Goal: Task Accomplishment & Management: Complete application form

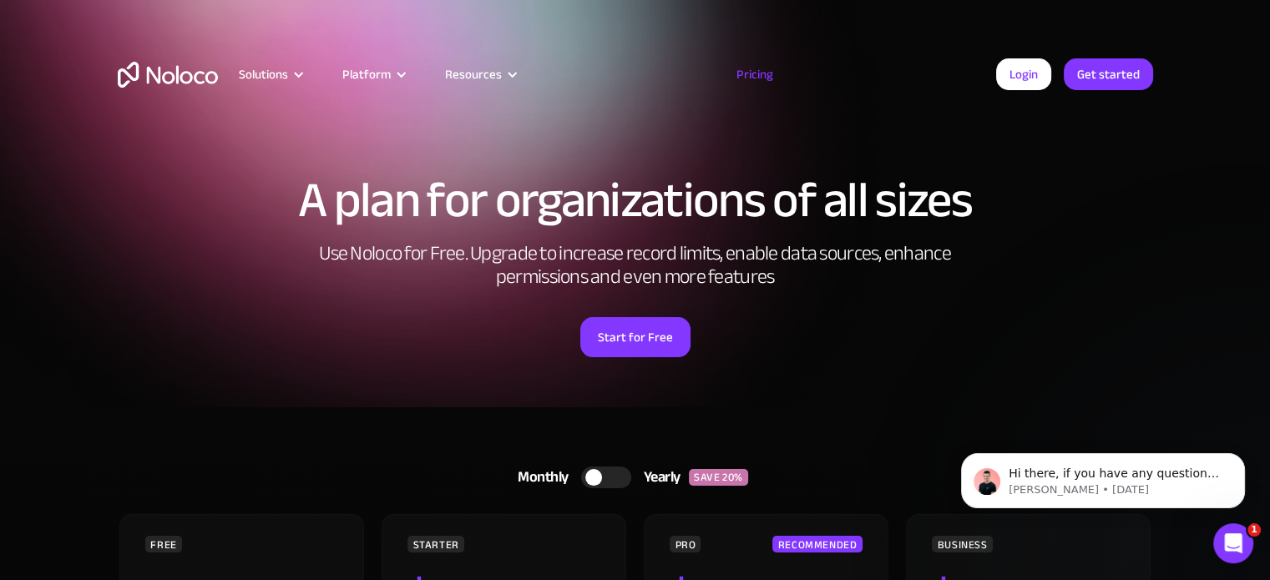
click at [365, 245] on h2 "Use Noloco for Free. Upgrade to increase record limits, enable data sources, en…" at bounding box center [635, 265] width 668 height 47
click at [1099, 76] on link "Get started" at bounding box center [1108, 74] width 89 height 32
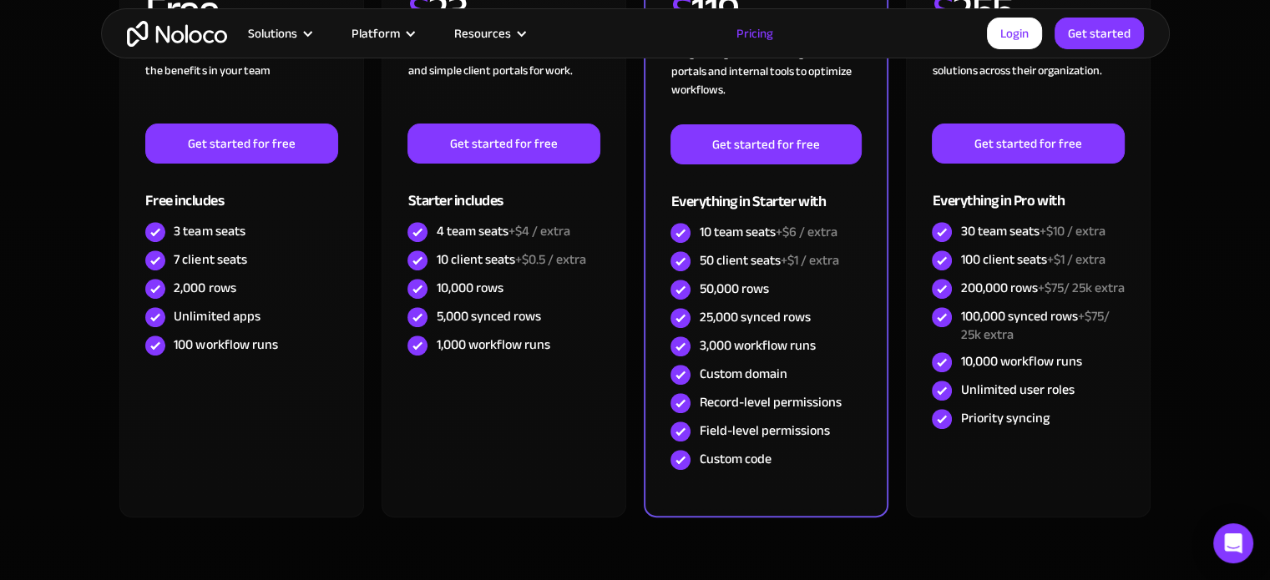
scroll to position [389, 0]
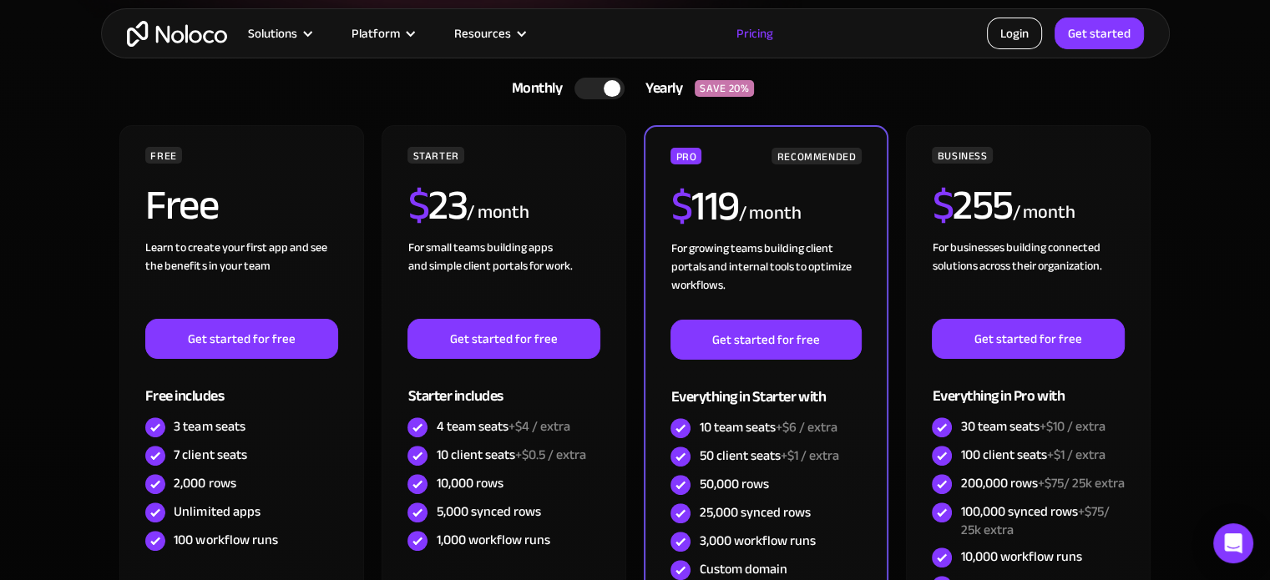
click at [1019, 33] on link "Login" at bounding box center [1014, 34] width 55 height 32
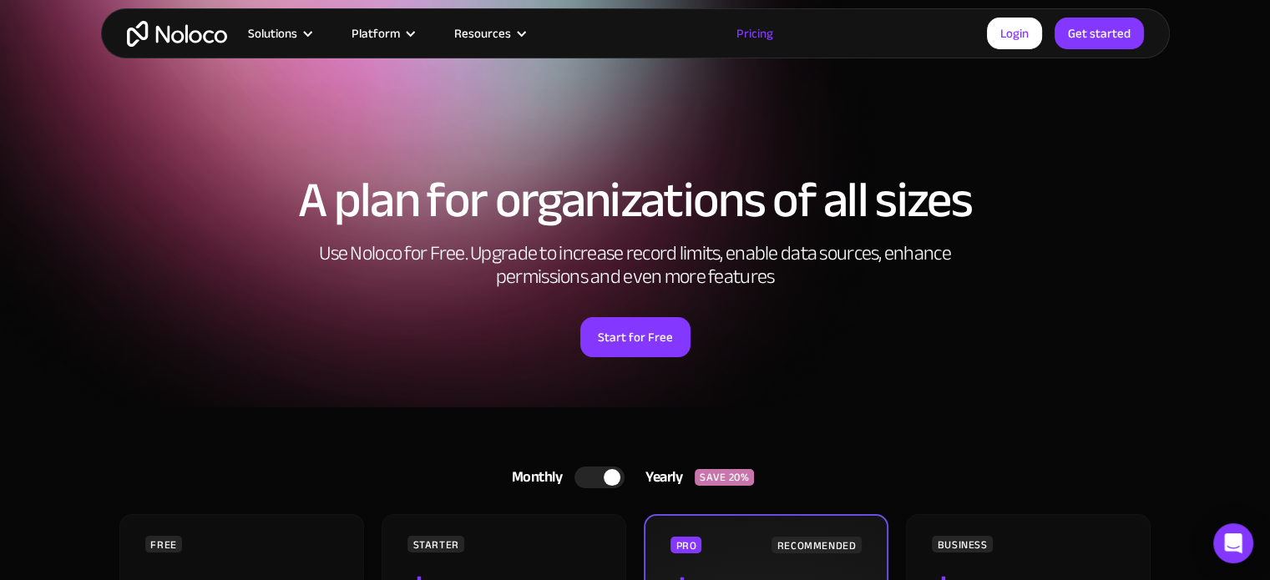
scroll to position [195, 0]
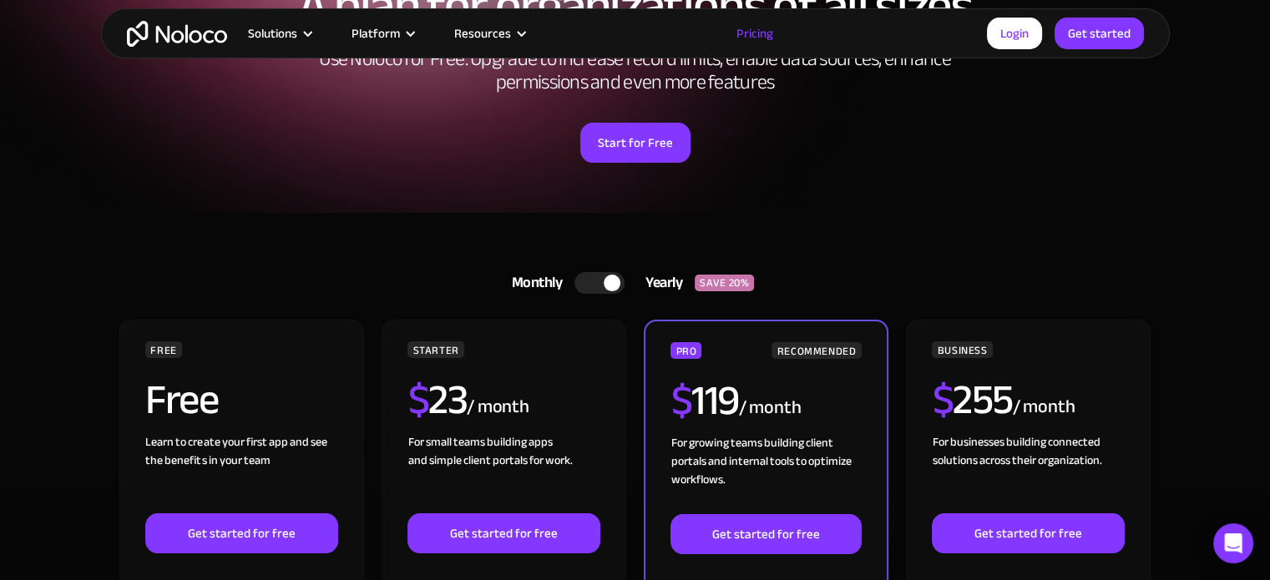
click at [584, 280] on div at bounding box center [599, 283] width 50 height 22
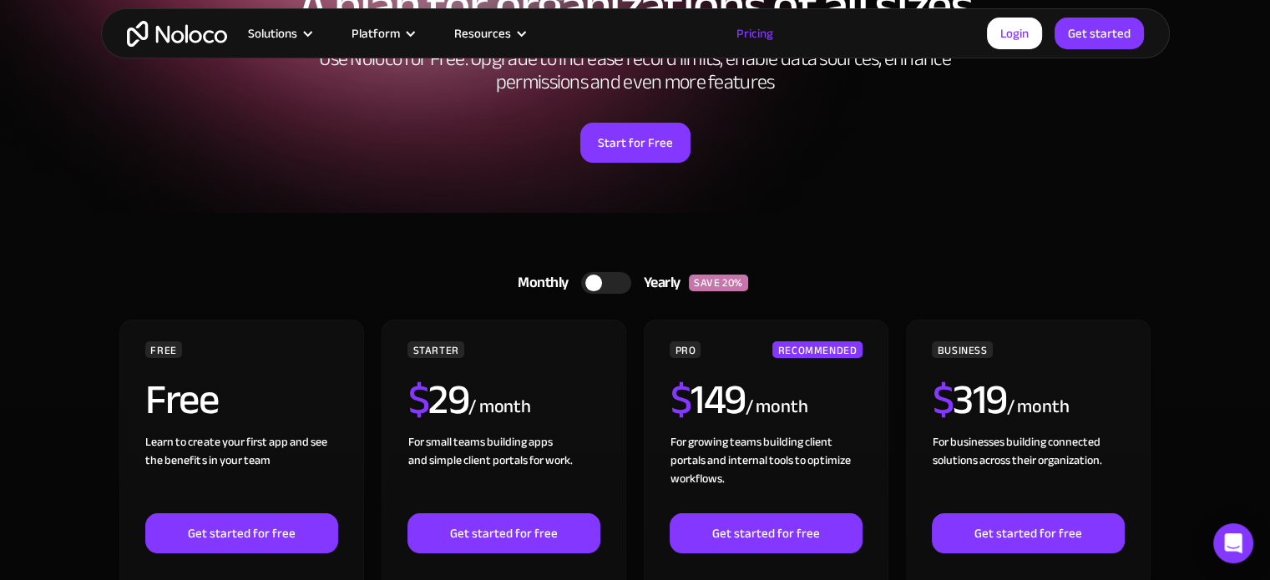
scroll to position [389, 0]
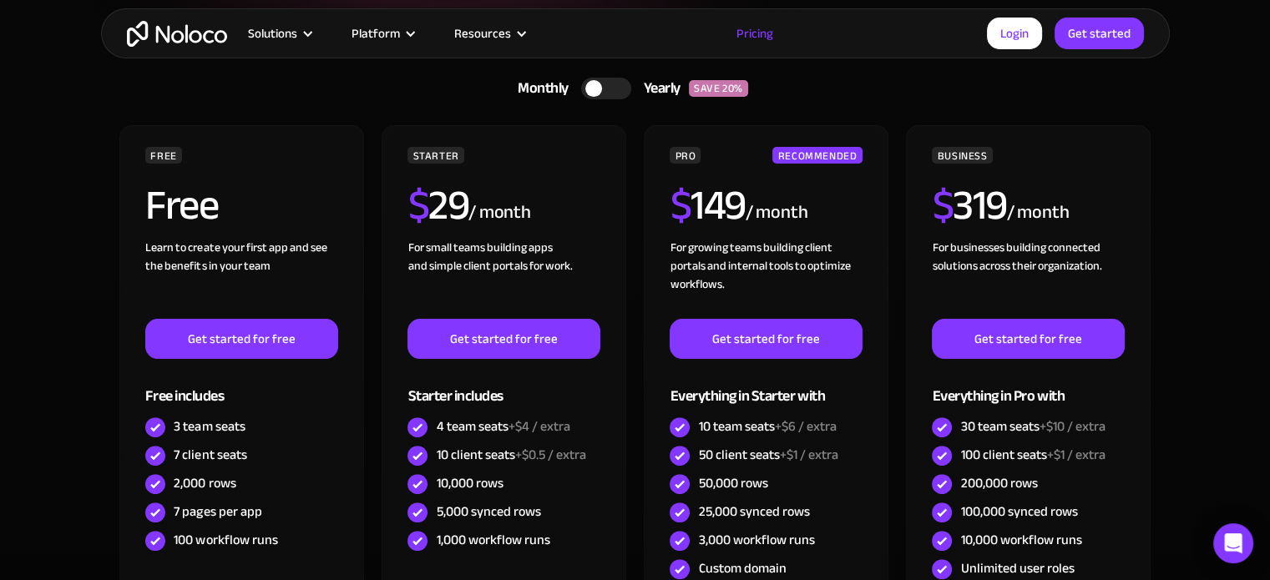
click at [618, 81] on div at bounding box center [606, 89] width 50 height 22
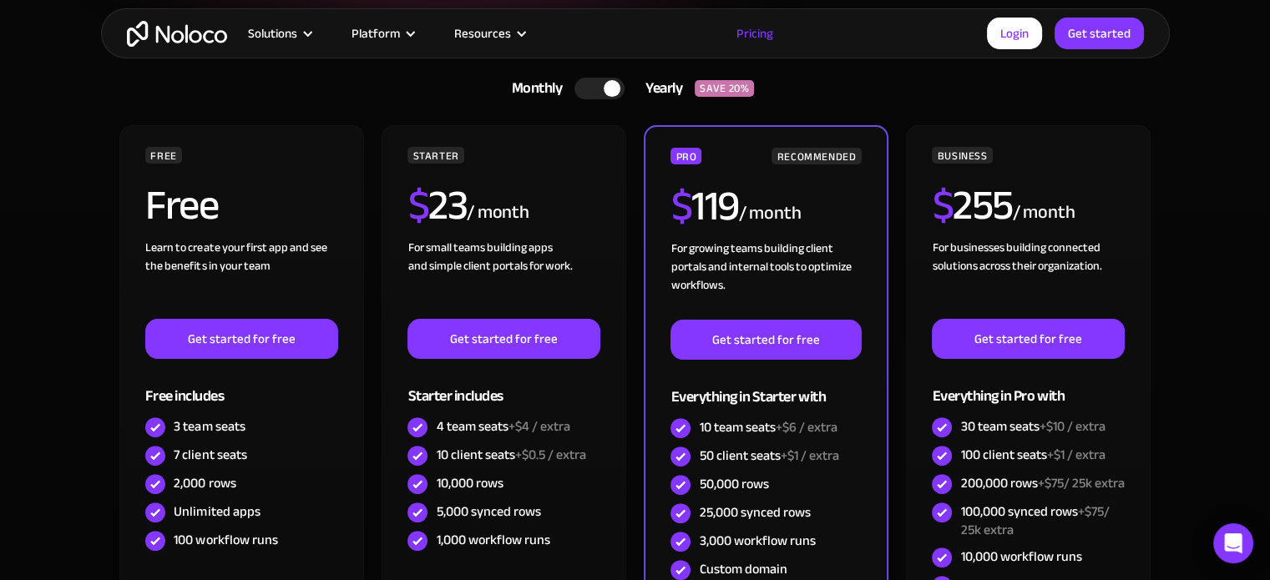
click at [583, 86] on div at bounding box center [599, 89] width 50 height 22
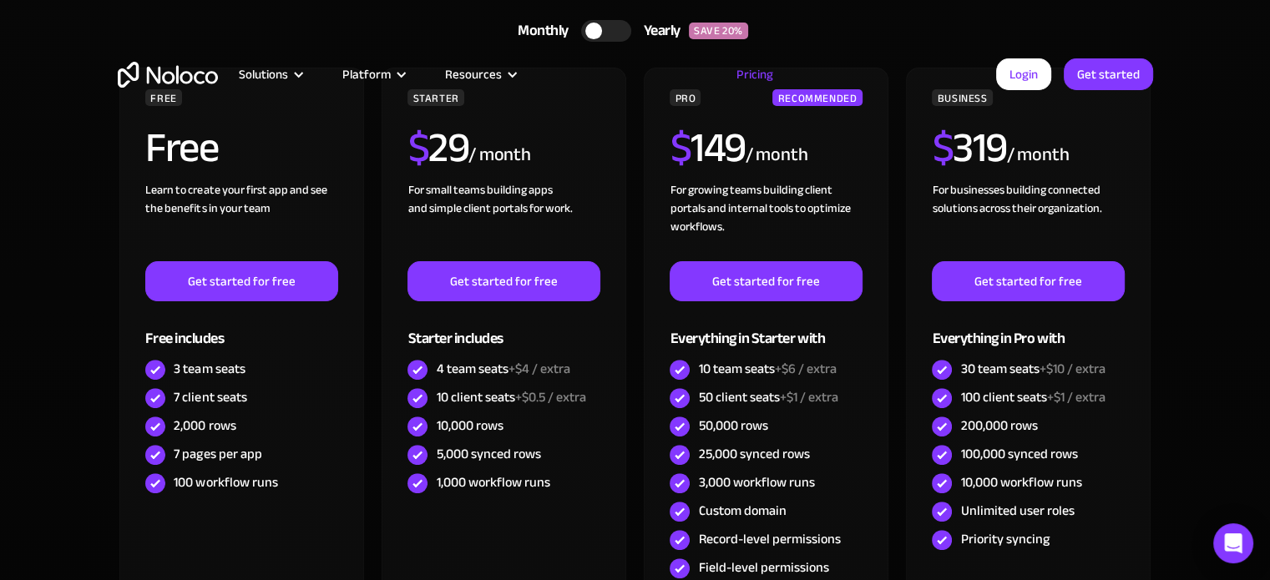
scroll to position [0, 0]
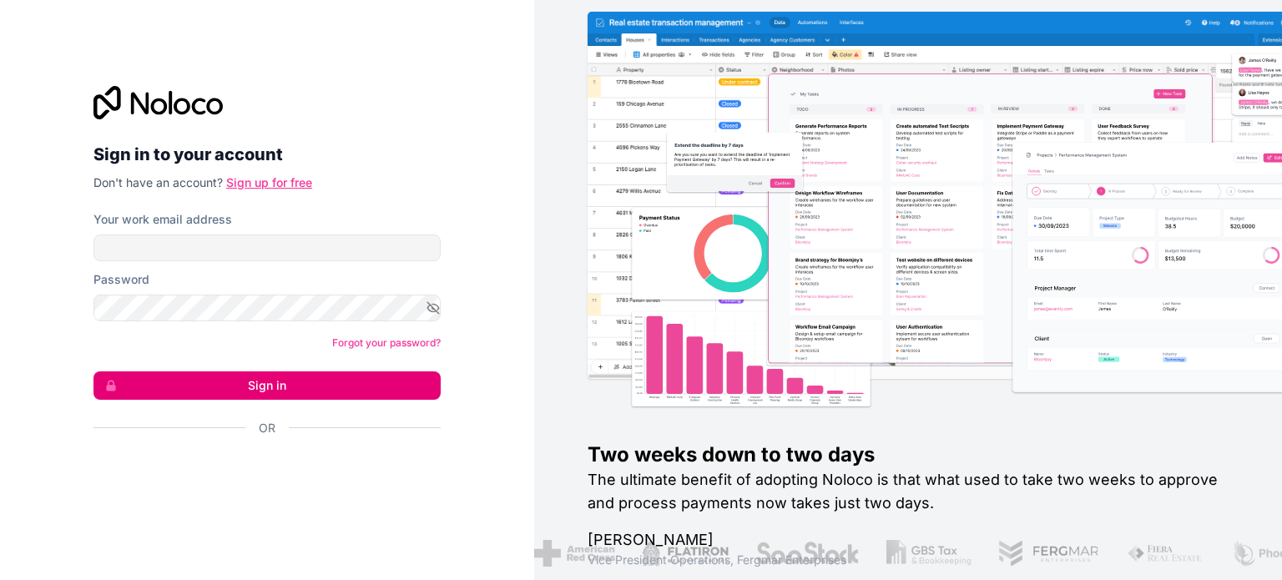
click at [291, 181] on link "Sign up for free" at bounding box center [269, 182] width 86 height 14
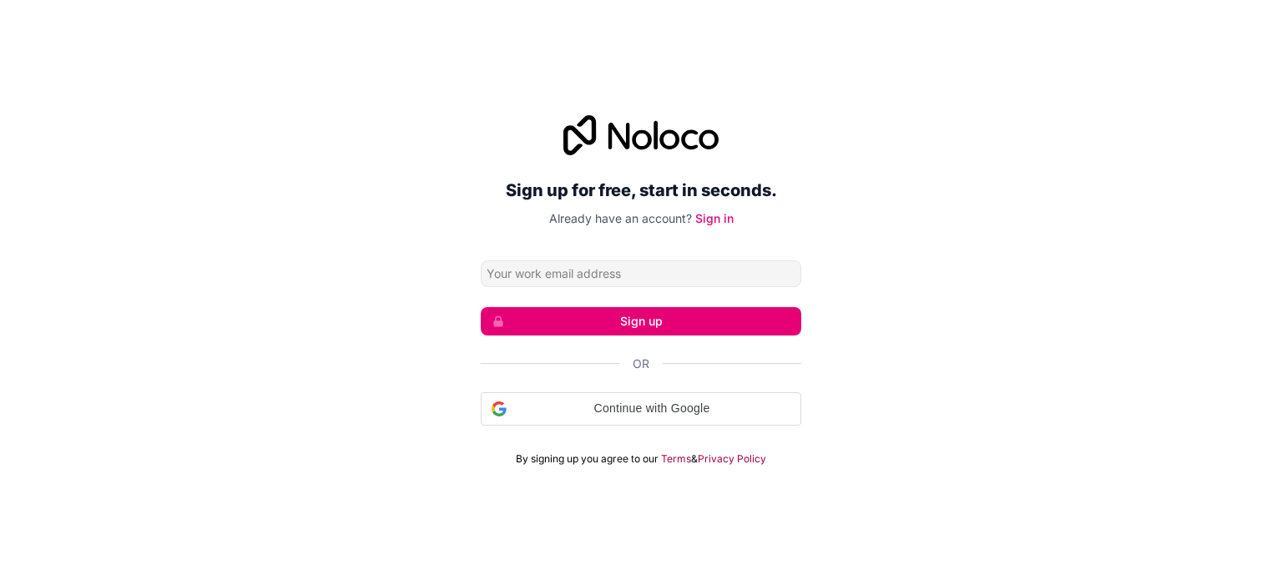
click at [501, 268] on input "Email address" at bounding box center [641, 273] width 321 height 27
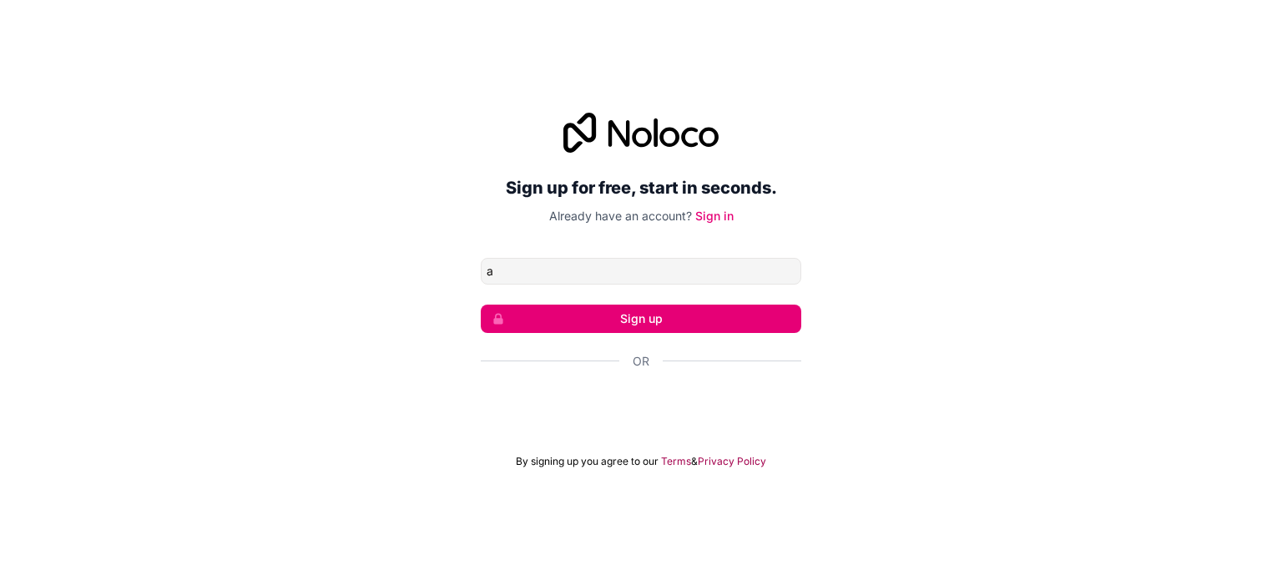
type input "[EMAIL_ADDRESS][DOMAIN_NAME]"
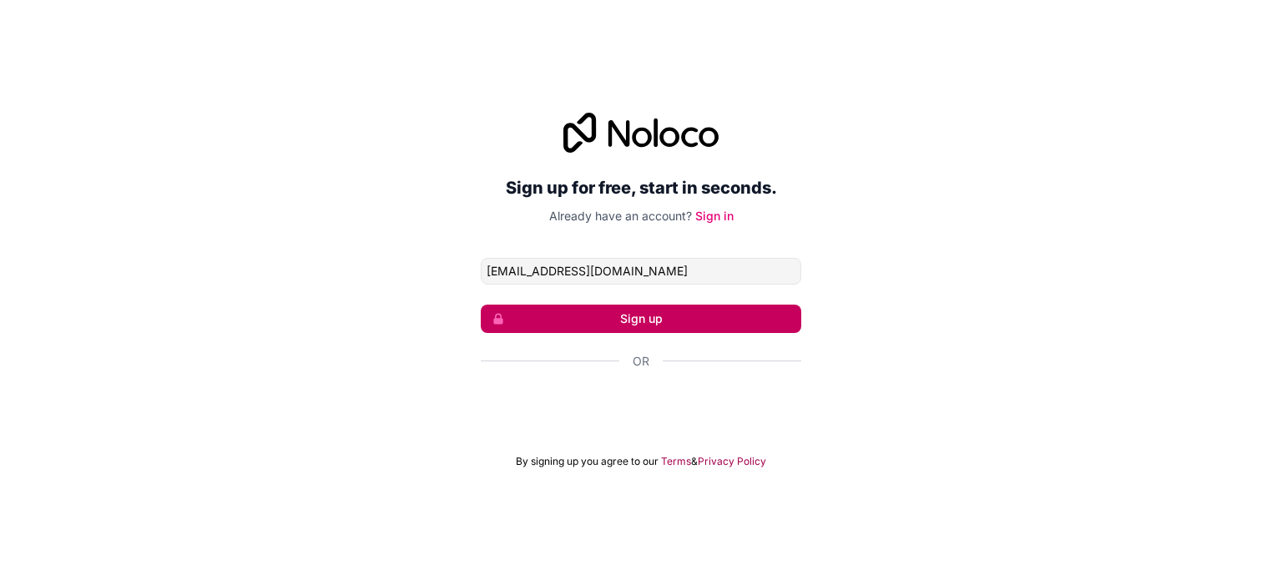
click at [645, 323] on button "Sign up" at bounding box center [641, 319] width 321 height 28
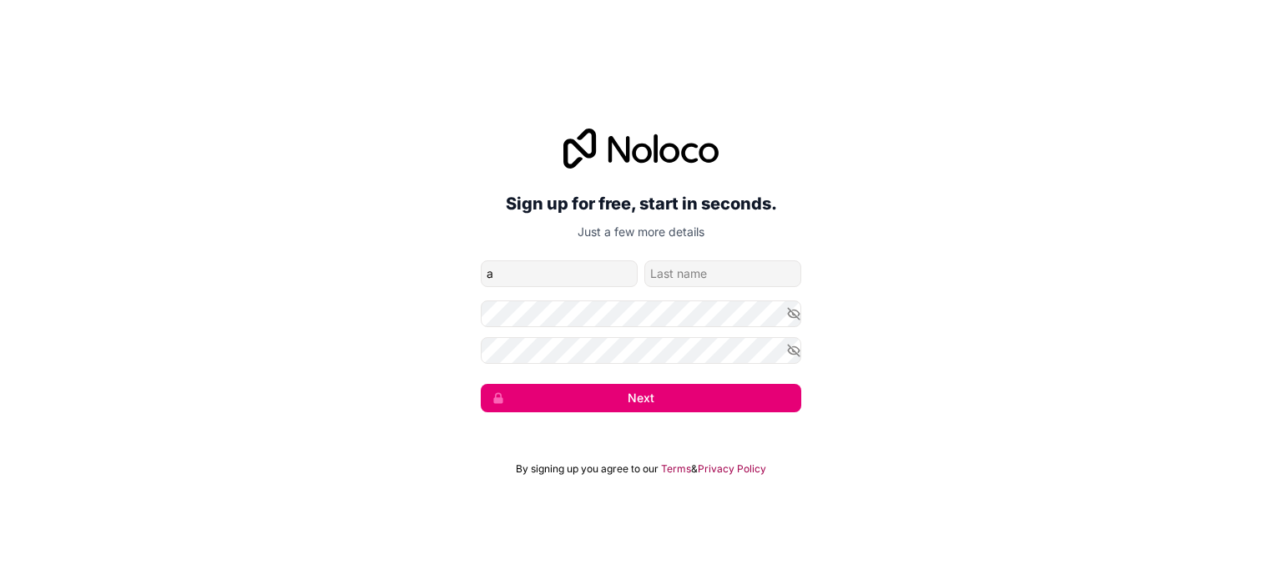
drag, startPoint x: 564, startPoint y: 275, endPoint x: 569, endPoint y: 286, distance: 12.7
click at [564, 275] on input "a" at bounding box center [559, 273] width 157 height 27
type input "[PERSON_NAME]"
type input "Saboor"
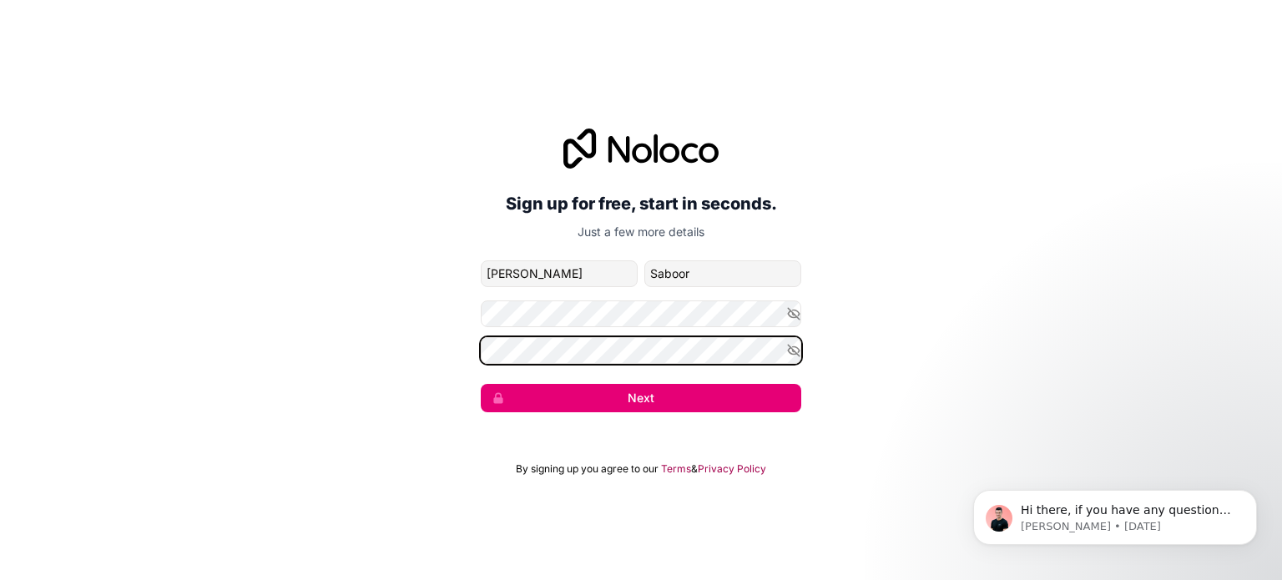
click at [481, 384] on button "Next" at bounding box center [641, 398] width 321 height 28
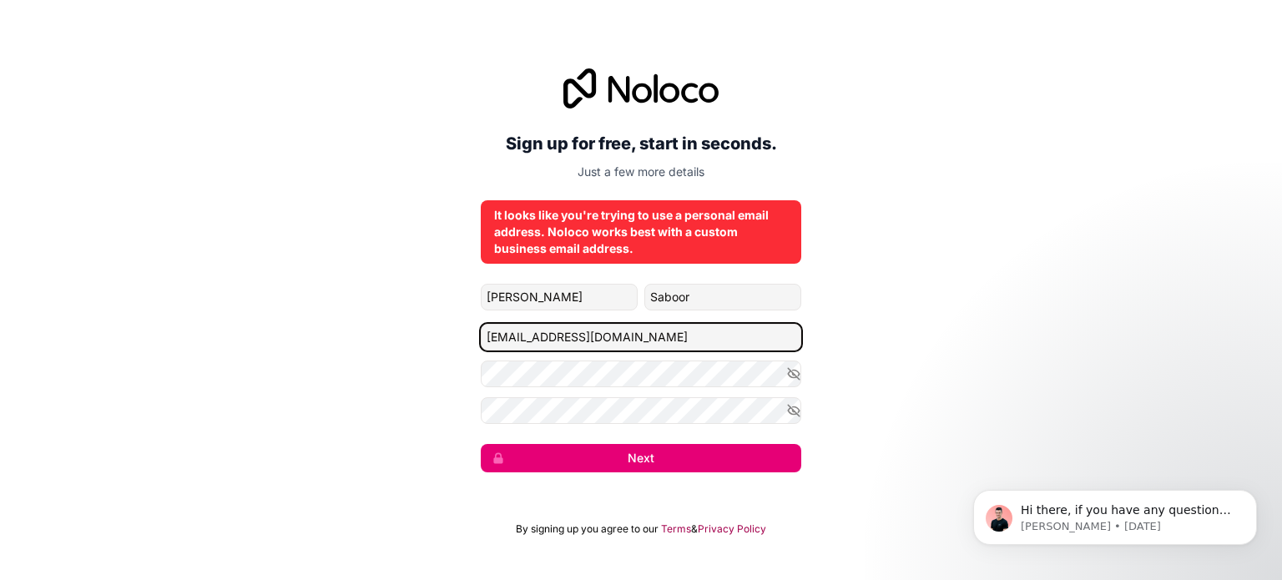
drag, startPoint x: 680, startPoint y: 340, endPoint x: 336, endPoint y: 318, distance: 344.7
click at [336, 318] on div "Sign up for free, start in seconds. Just a few more details It looks like you'r…" at bounding box center [641, 270] width 1282 height 451
type input "[EMAIL_ADDRESS][DOMAIN_NAME]"
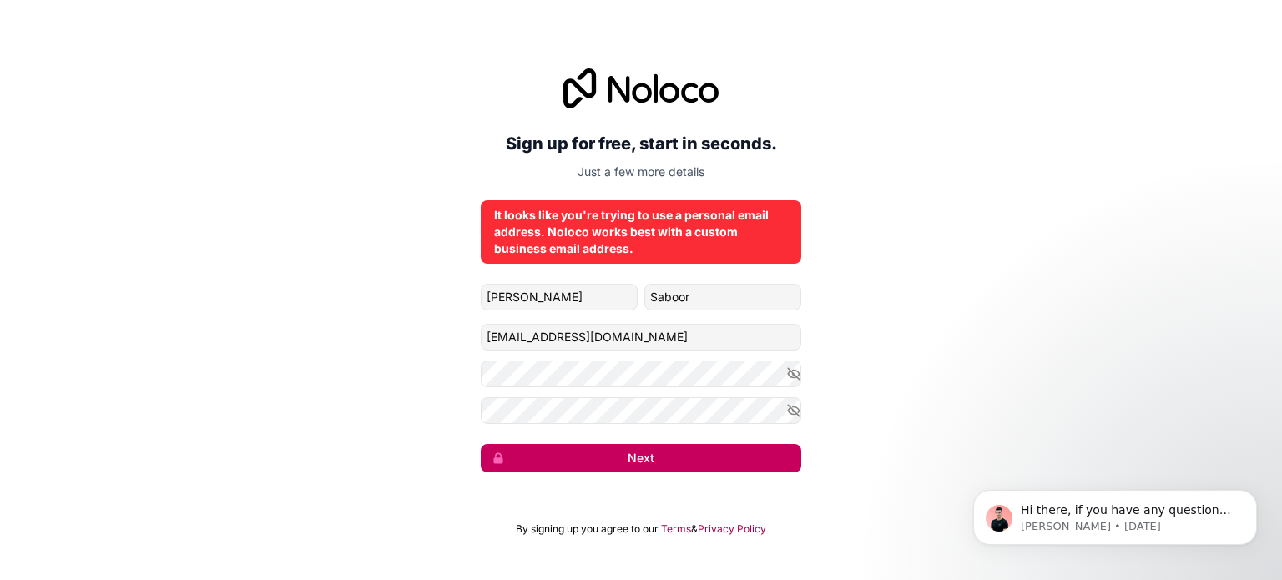
click at [691, 463] on button "Next" at bounding box center [641, 458] width 321 height 28
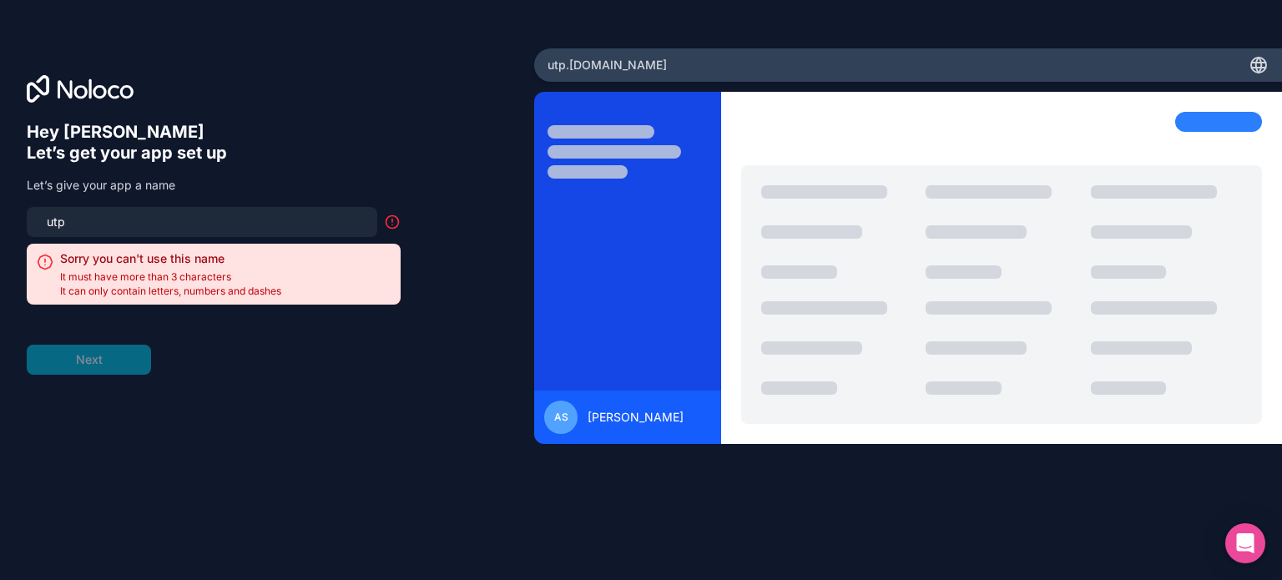
drag, startPoint x: 143, startPoint y: 221, endPoint x: 22, endPoint y: 216, distance: 121.2
click at [22, 216] on div "Hey [PERSON_NAME] 👋 Let’s get your app set up Let’s give your app a name utp So…" at bounding box center [267, 289] width 534 height 483
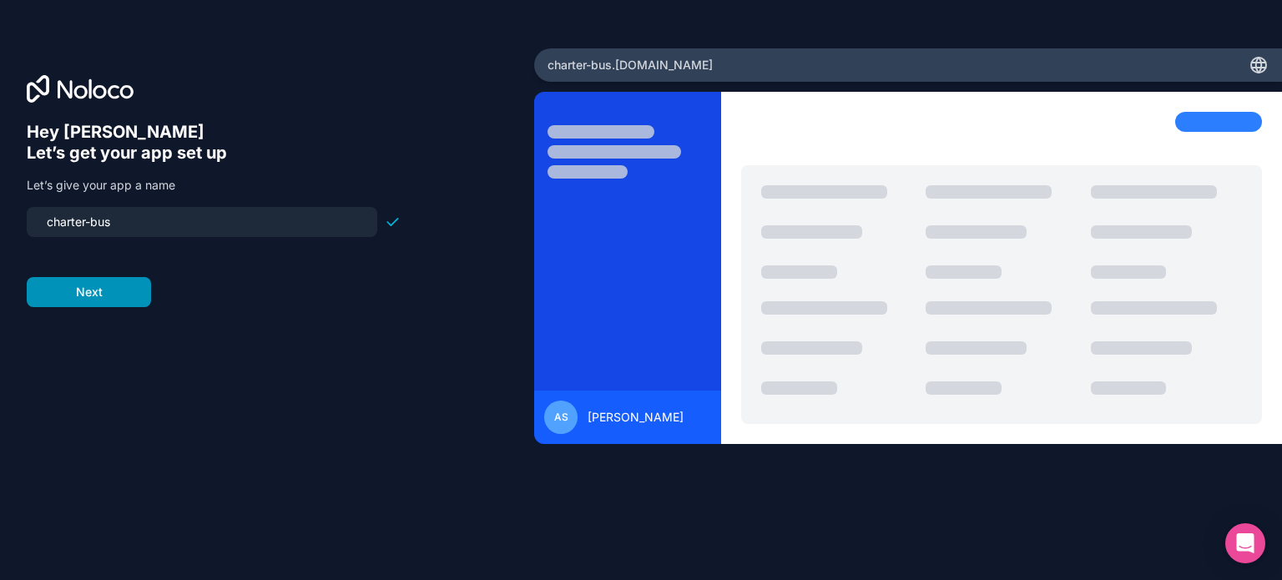
type input "charter-bus"
click at [83, 286] on button "Next" at bounding box center [89, 292] width 124 height 30
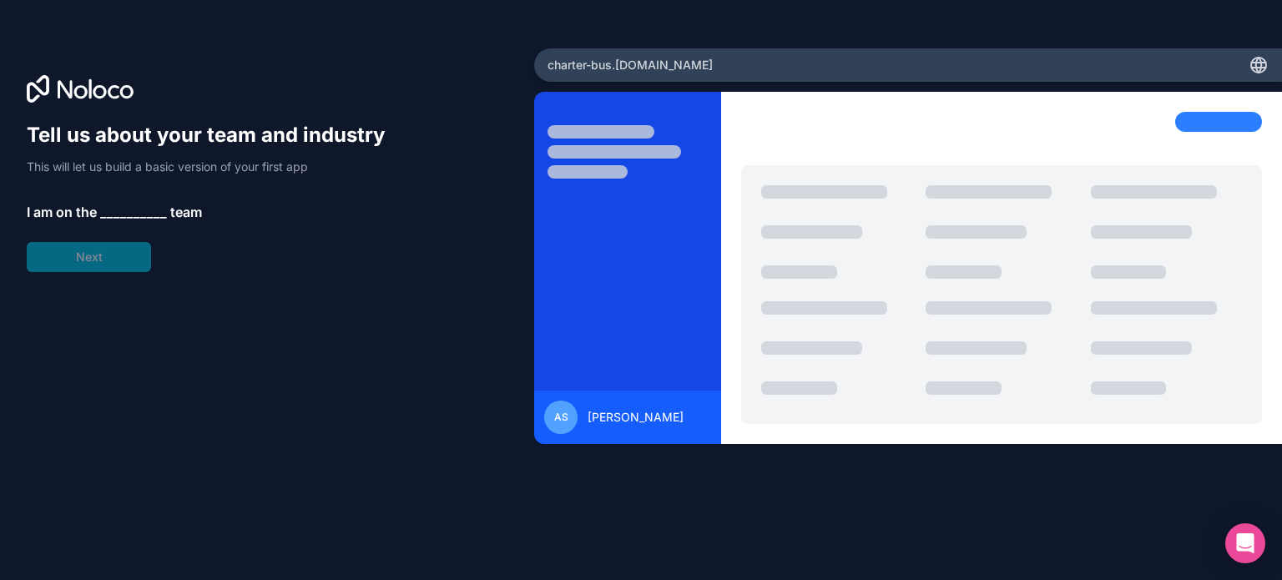
click at [116, 203] on span "__________" at bounding box center [133, 212] width 67 height 20
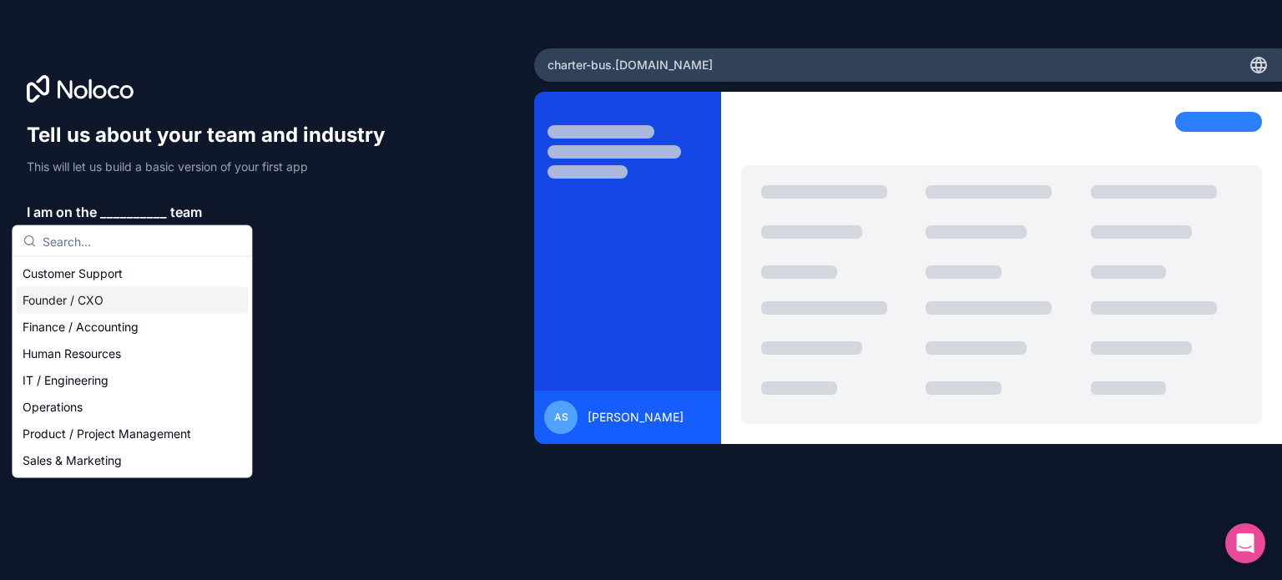
click at [56, 298] on div "Founder / CXO" at bounding box center [132, 300] width 232 height 27
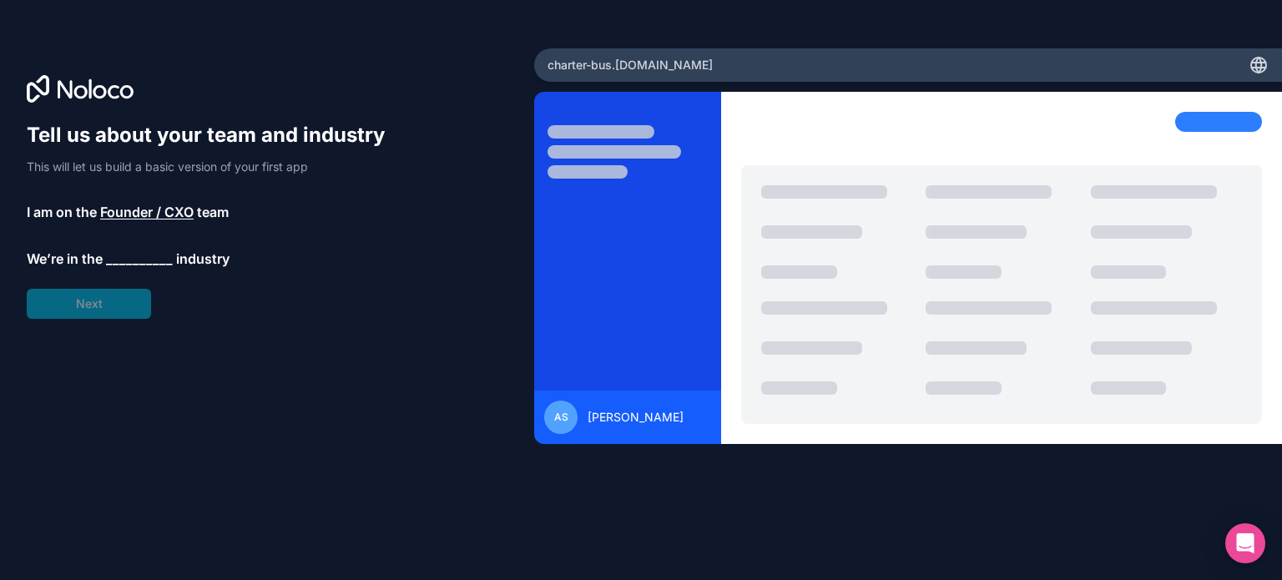
click at [134, 253] on span "__________" at bounding box center [139, 259] width 67 height 20
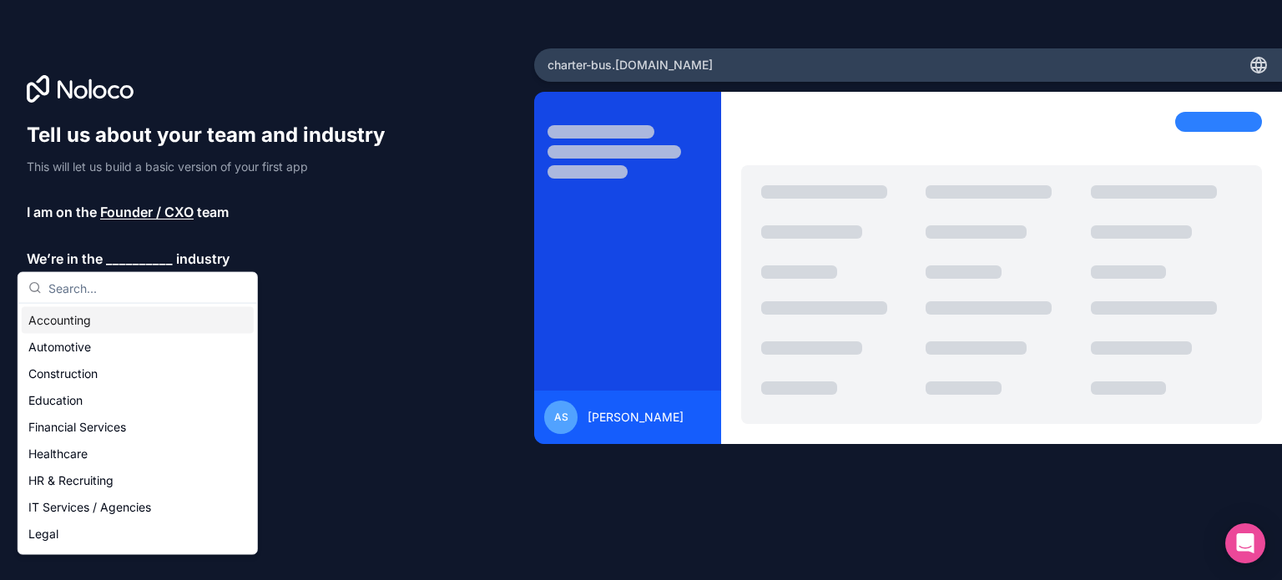
click at [110, 286] on input "text" at bounding box center [147, 288] width 199 height 30
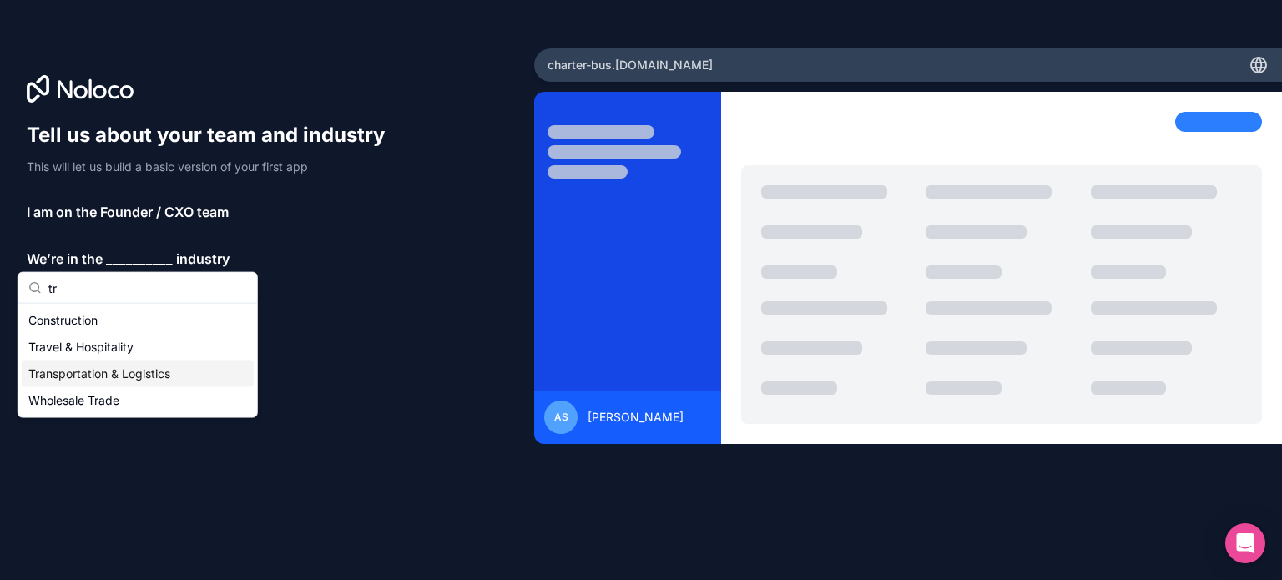
type input "tr"
drag, startPoint x: 97, startPoint y: 374, endPoint x: 109, endPoint y: 346, distance: 30.3
click at [109, 346] on div "Construction Travel & Hospitality Transportation & Logistics Wholesale Trade" at bounding box center [138, 360] width 232 height 107
click at [98, 372] on div "Transportation & Logistics" at bounding box center [138, 374] width 232 height 27
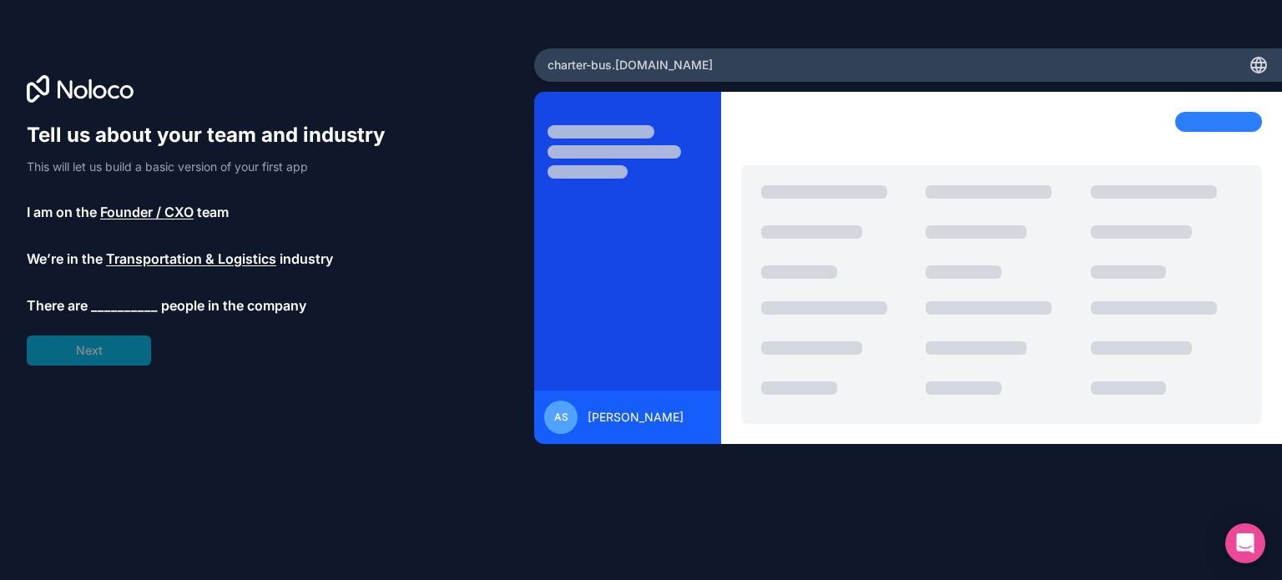
click at [104, 298] on span "__________" at bounding box center [124, 306] width 67 height 20
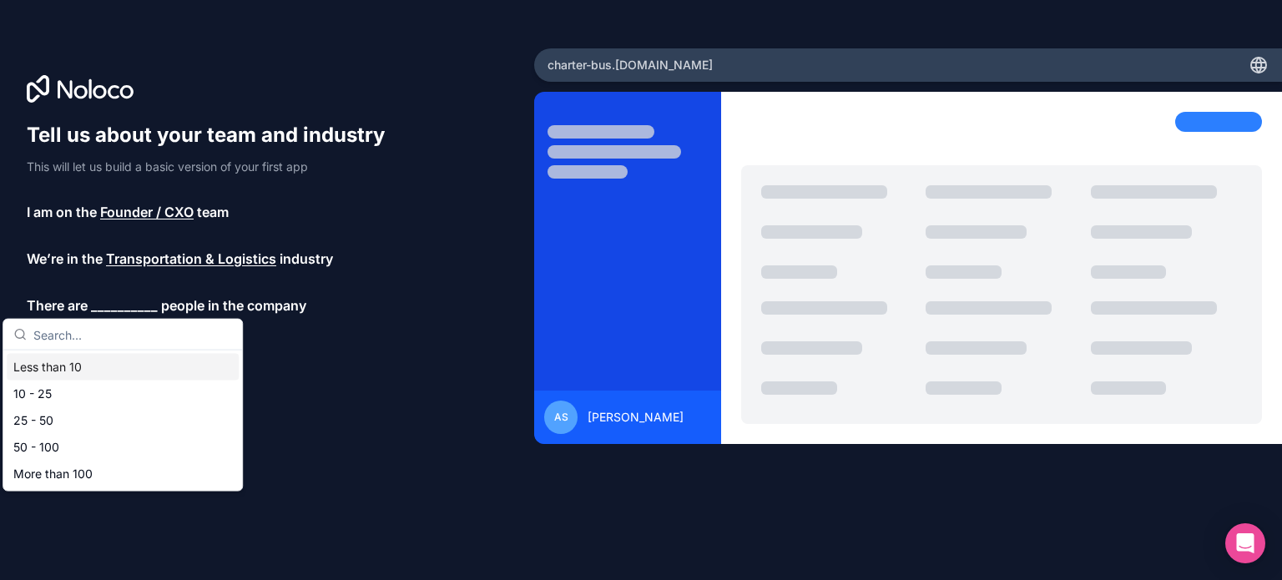
click at [67, 362] on div "Less than 10" at bounding box center [123, 367] width 232 height 27
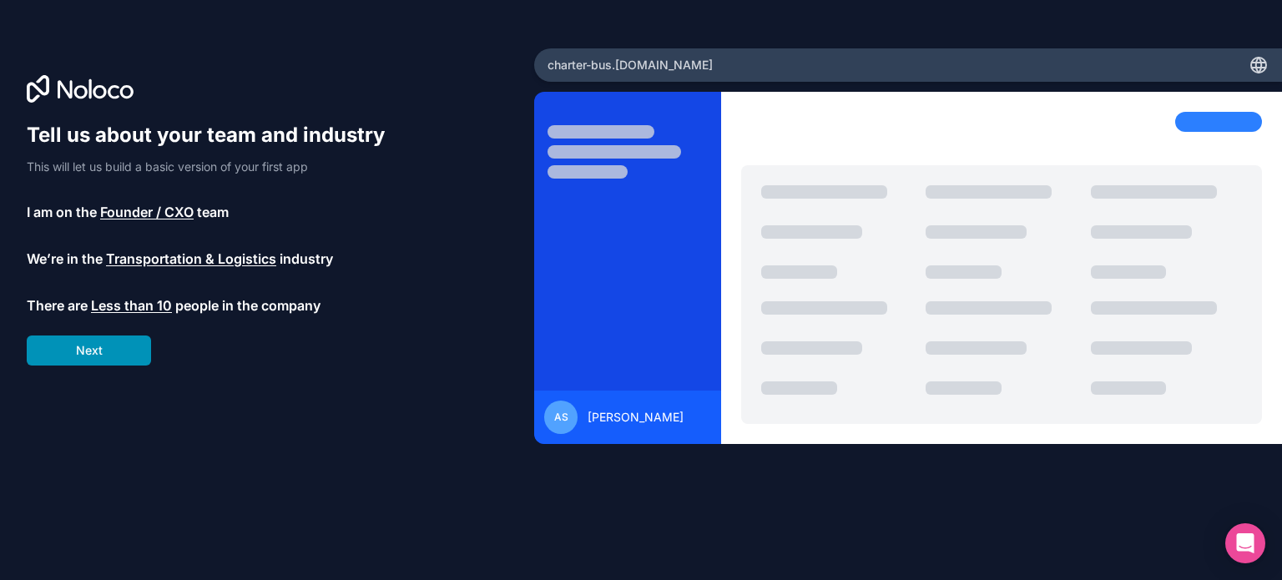
click at [92, 340] on button "Next" at bounding box center [89, 351] width 124 height 30
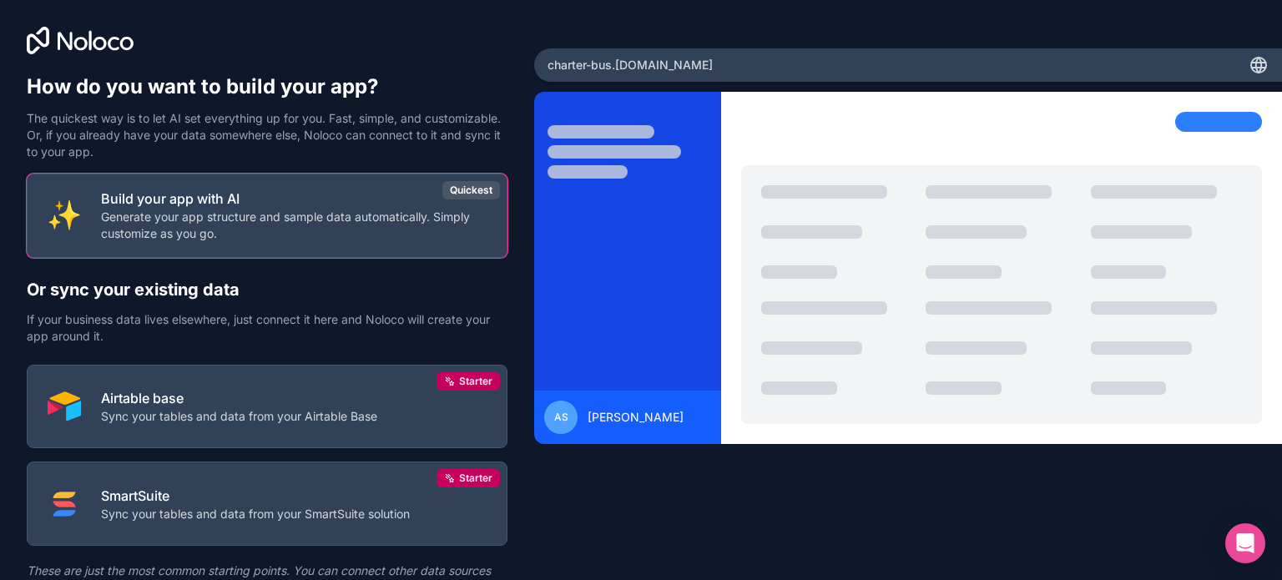
scroll to position [78, 0]
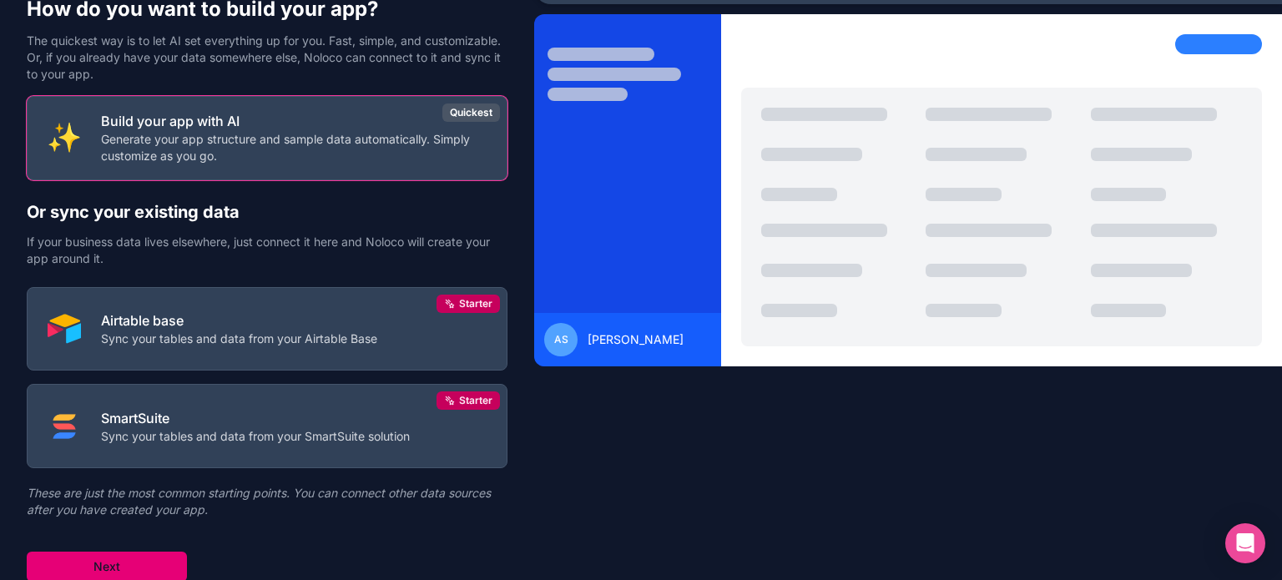
click at [120, 557] on button "Next" at bounding box center [107, 567] width 160 height 30
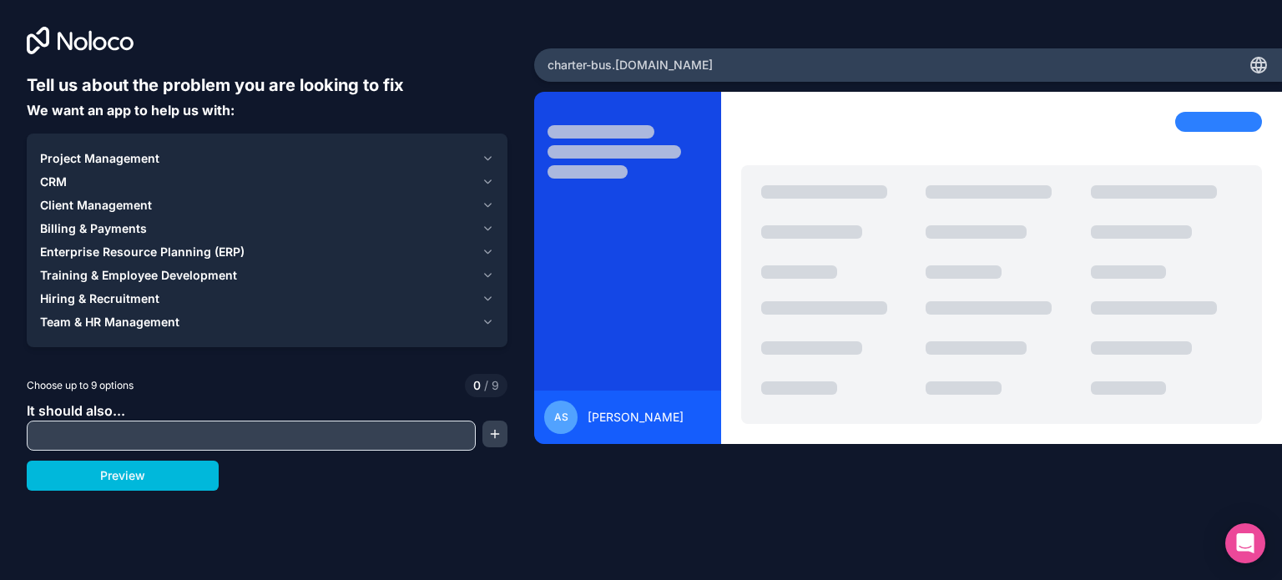
click at [422, 204] on div "Client Management" at bounding box center [257, 205] width 435 height 17
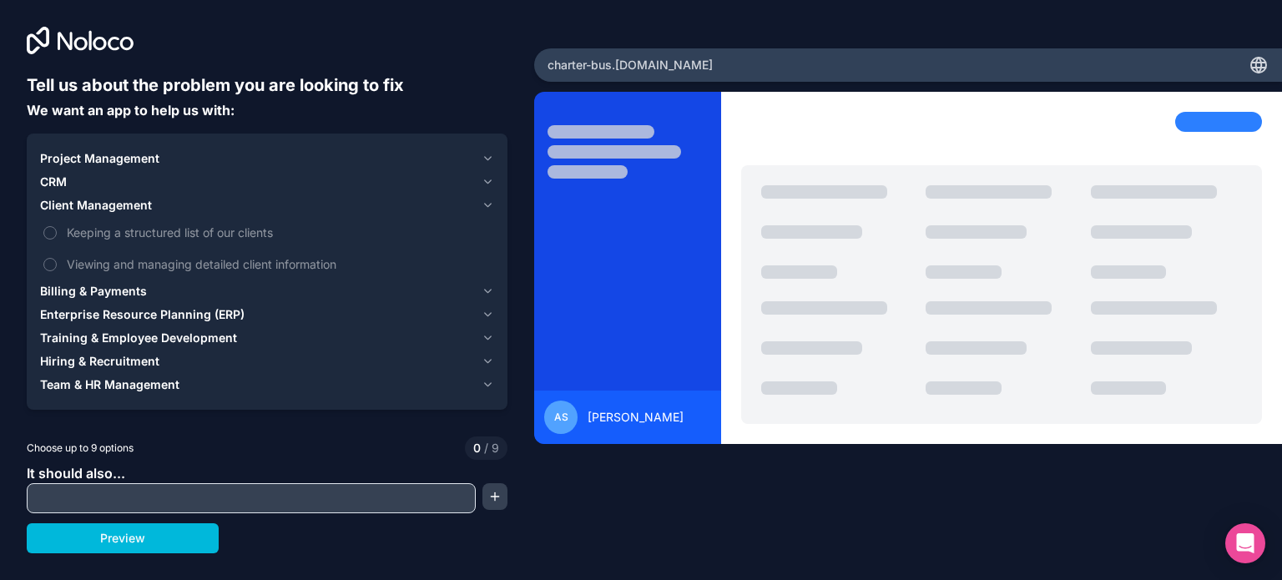
click at [48, 265] on button "Viewing and managing detailed client information" at bounding box center [49, 264] width 13 height 13
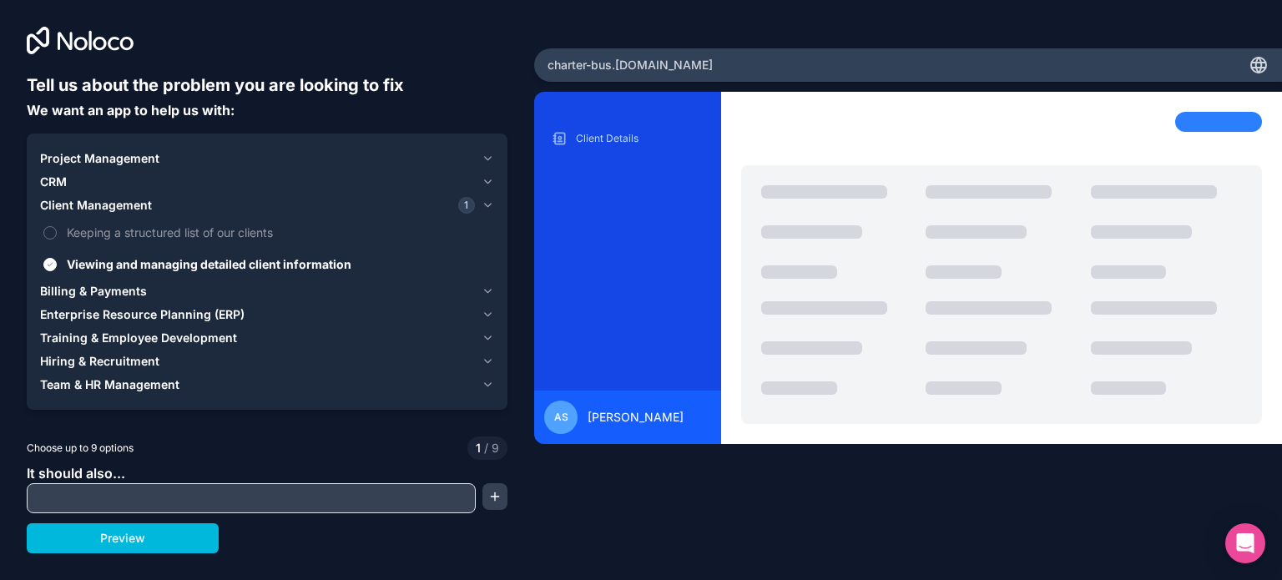
click at [358, 291] on div "Billing & Payments" at bounding box center [257, 291] width 435 height 17
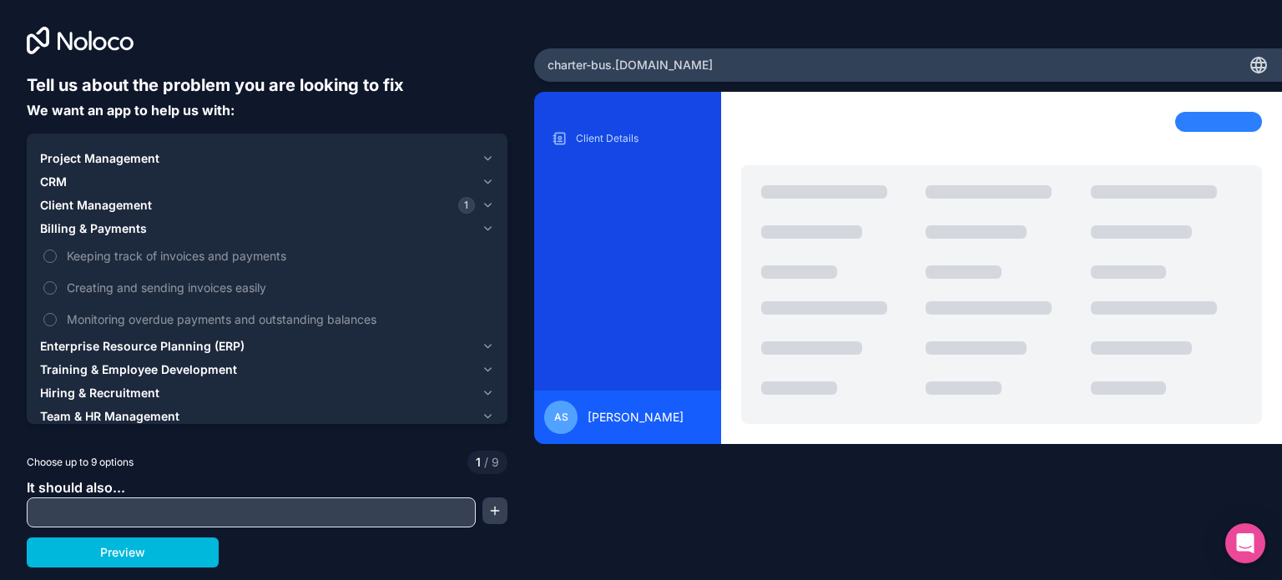
click at [48, 253] on button "Keeping track of invoices and payments" at bounding box center [49, 256] width 13 height 13
click at [47, 287] on button "Creating and sending invoices easily" at bounding box center [49, 287] width 13 height 13
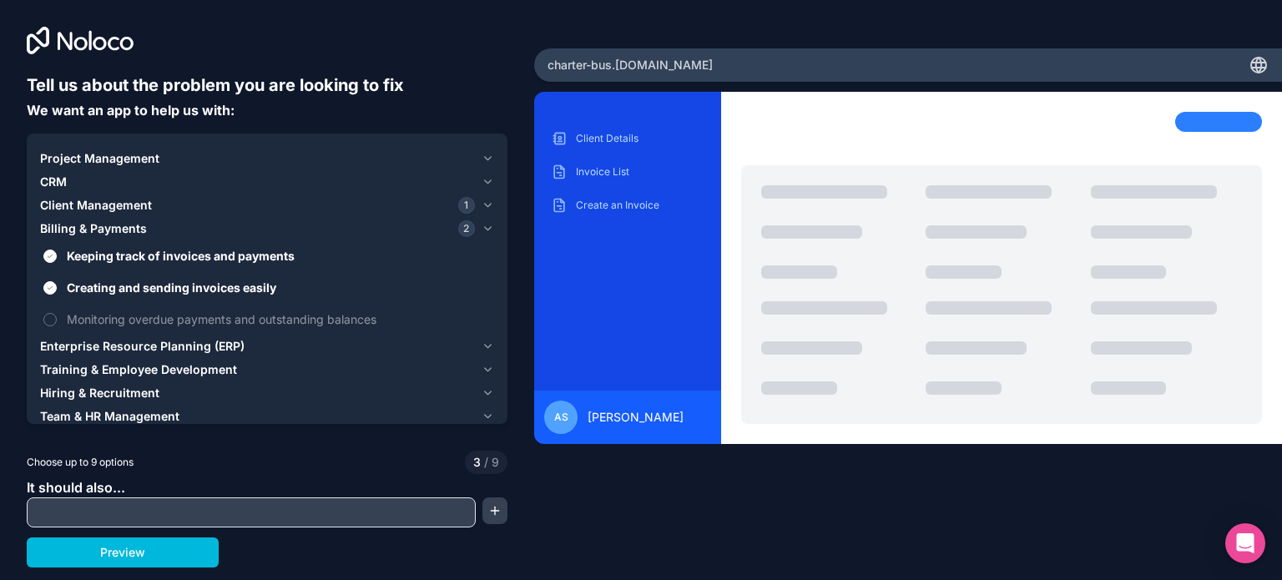
click at [49, 315] on button "Monitoring overdue payments and outstanding balances" at bounding box center [49, 319] width 13 height 13
click at [324, 516] on input "text" at bounding box center [251, 512] width 441 height 23
click at [473, 152] on div "Project Management" at bounding box center [257, 158] width 435 height 17
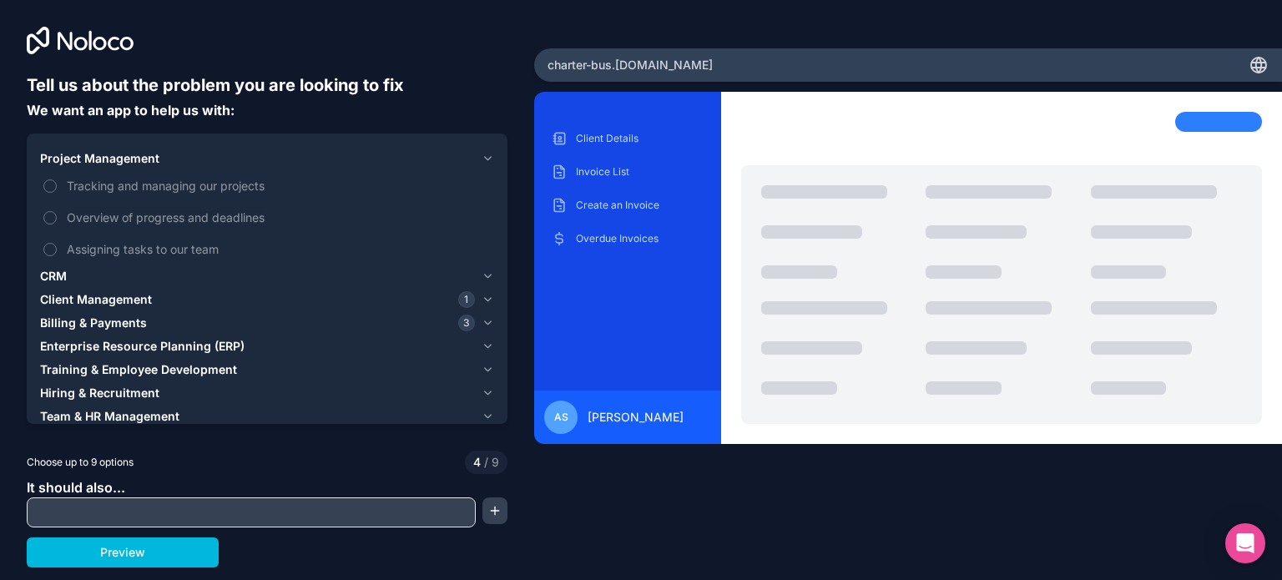
click at [473, 152] on div "Project Management" at bounding box center [257, 158] width 435 height 17
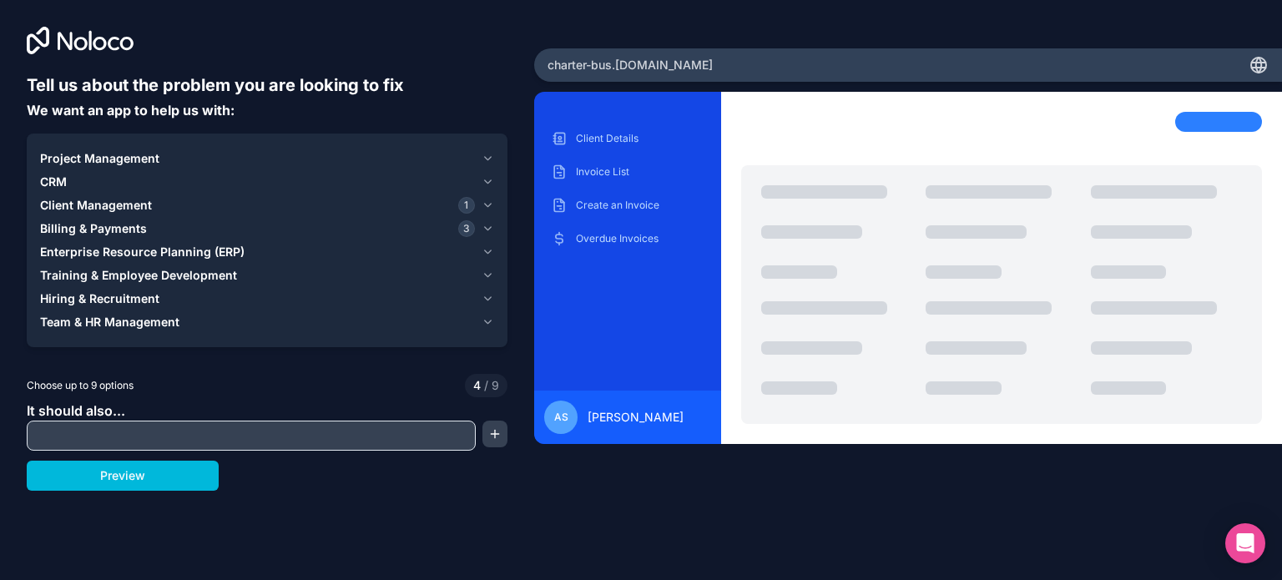
click at [448, 180] on div "CRM" at bounding box center [257, 182] width 435 height 17
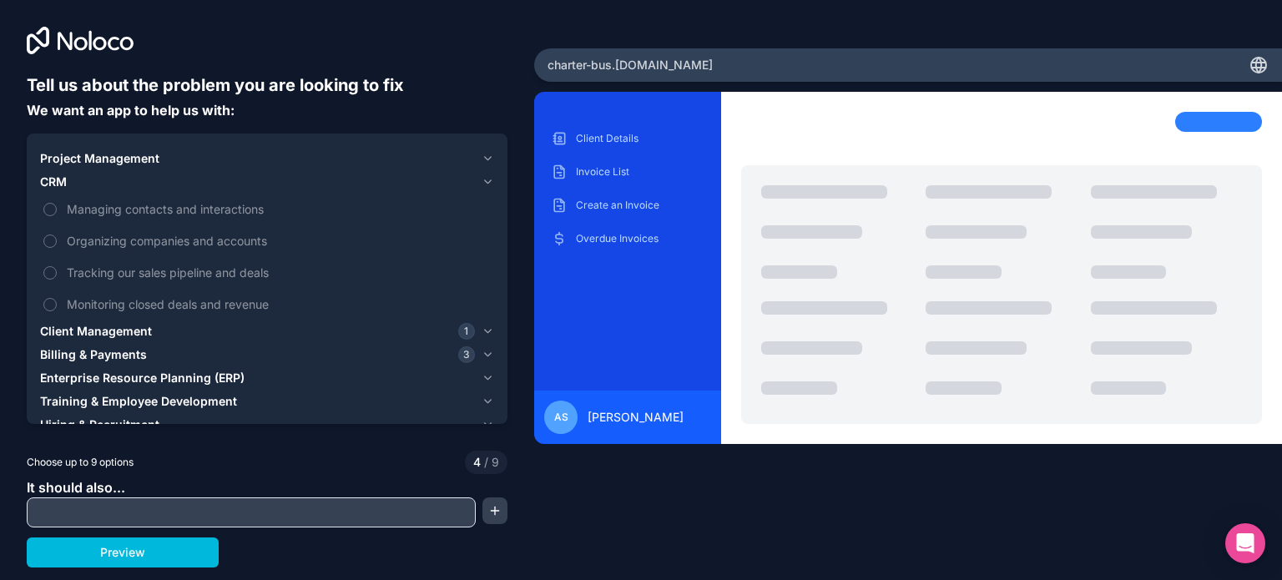
click at [52, 206] on button "Managing contacts and interactions" at bounding box center [49, 209] width 13 height 13
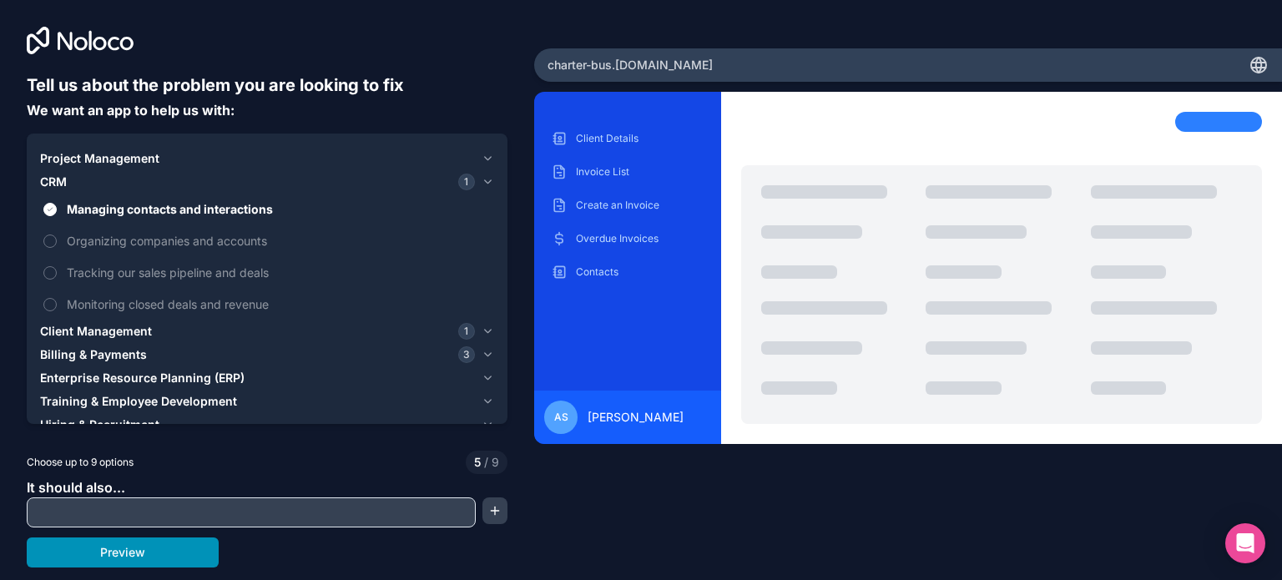
click at [129, 559] on button "Preview" at bounding box center [123, 553] width 192 height 30
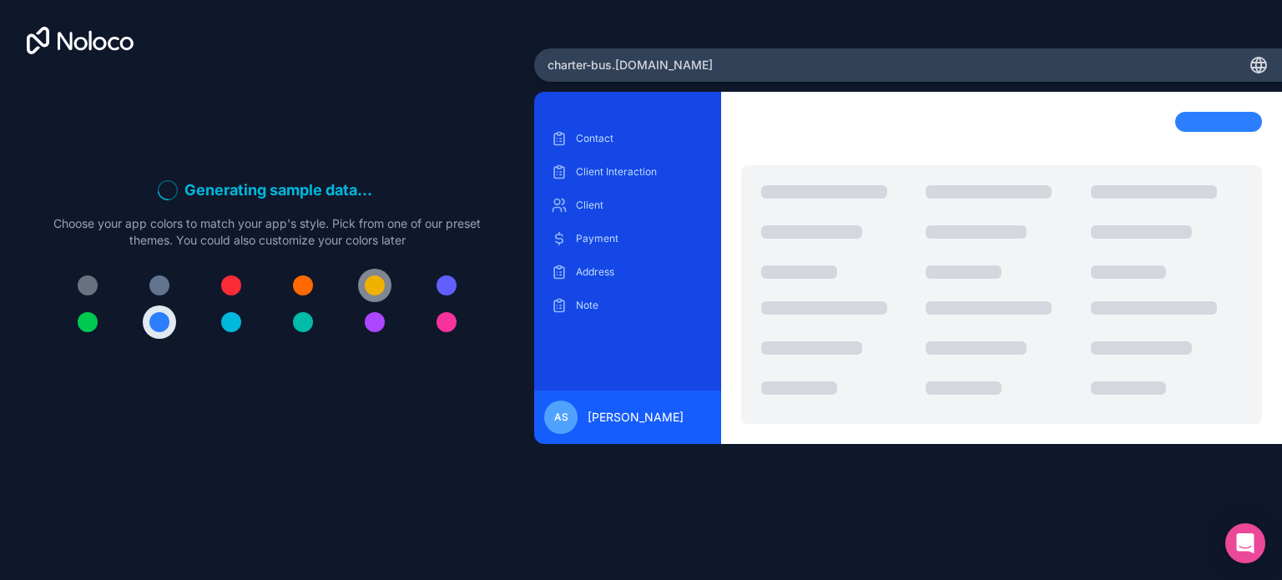
click at [366, 282] on div at bounding box center [375, 286] width 20 height 20
